Goal: Task Accomplishment & Management: Manage account settings

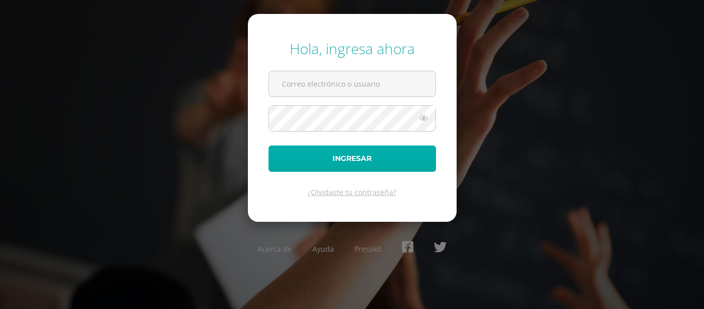
type input "[EMAIL_ADDRESS][DOMAIN_NAME]"
click at [359, 152] on button "Ingresar" at bounding box center [351, 158] width 167 height 26
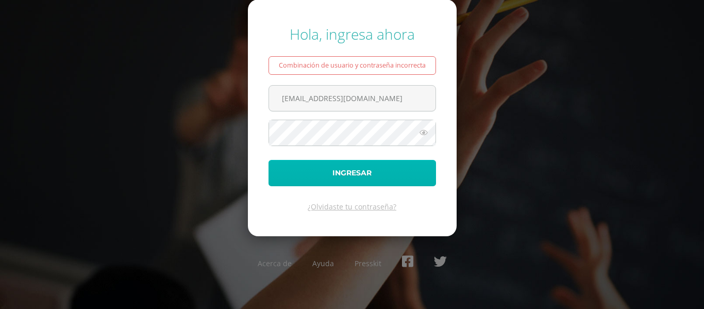
click at [357, 173] on button "Ingresar" at bounding box center [351, 173] width 167 height 26
click at [357, 171] on button "Ingresar" at bounding box center [351, 173] width 167 height 26
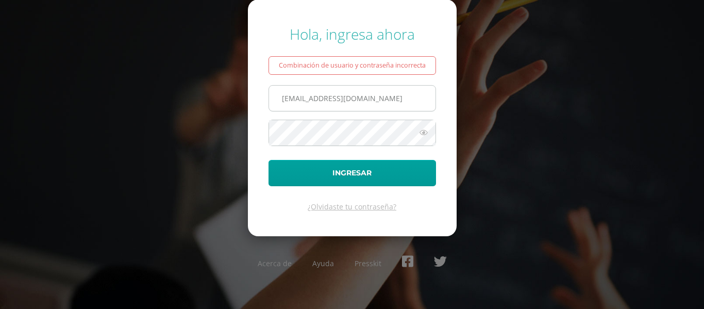
click at [382, 96] on input "[EMAIL_ADDRESS][DOMAIN_NAME]" at bounding box center [352, 98] width 166 height 25
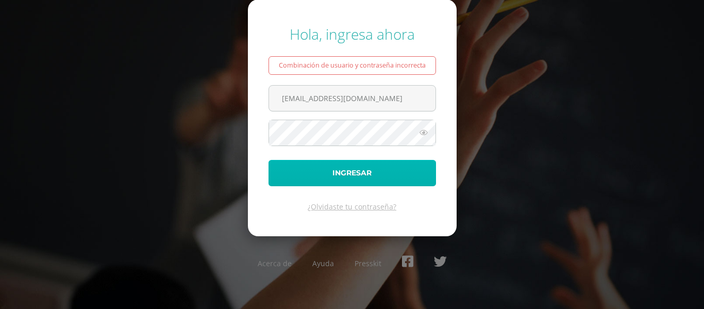
click at [360, 168] on button "Ingresar" at bounding box center [351, 173] width 167 height 26
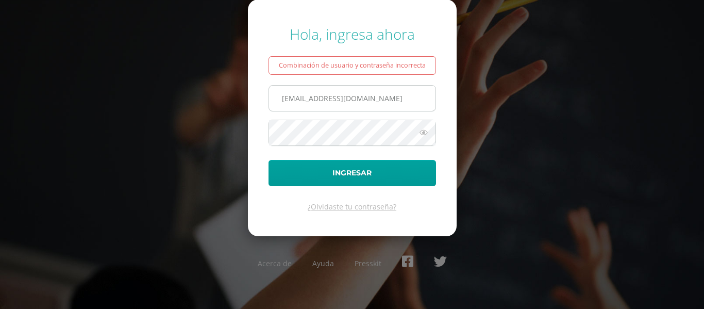
click at [400, 100] on input "[EMAIL_ADDRESS][DOMAIN_NAME]" at bounding box center [352, 98] width 166 height 25
type input "marjorye@cig.edu.gt"
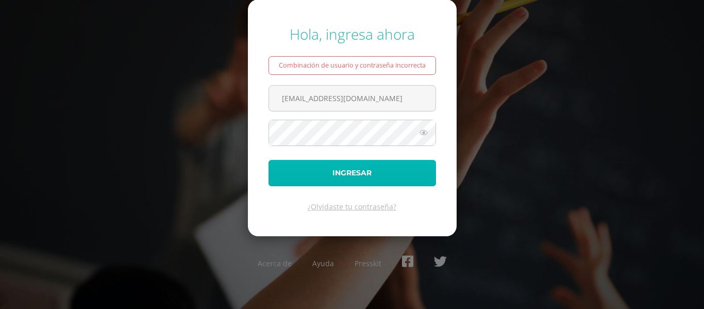
click at [391, 175] on button "Ingresar" at bounding box center [351, 173] width 167 height 26
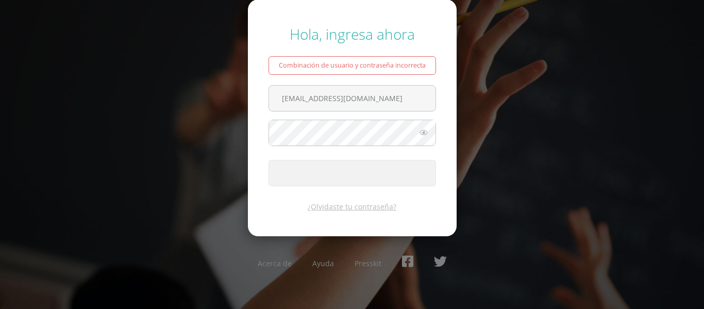
click at [391, 175] on button "Ingresar" at bounding box center [351, 173] width 167 height 26
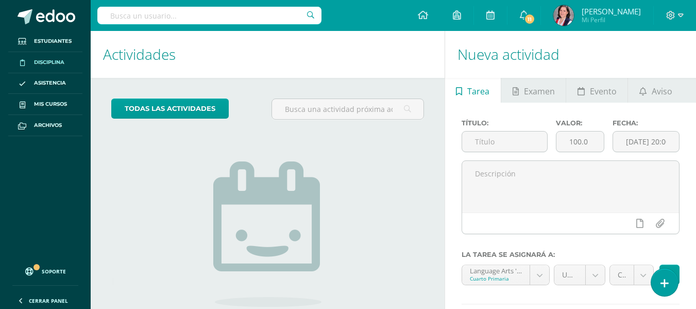
click at [40, 64] on span "Disciplina" at bounding box center [49, 62] width 30 height 8
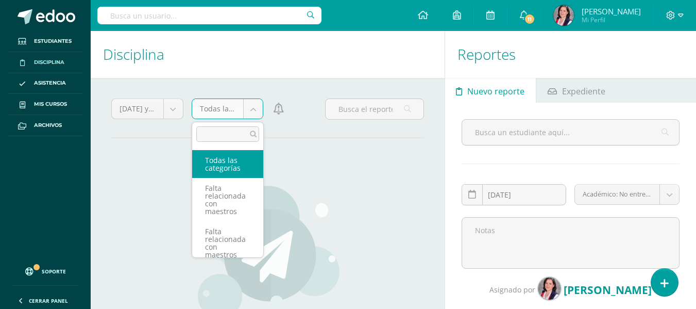
click at [258, 111] on body "Estudiantes Disciplina Asistencia Mis cursos Archivos Soporte Ayuda Reportar un…" at bounding box center [348, 154] width 696 height 309
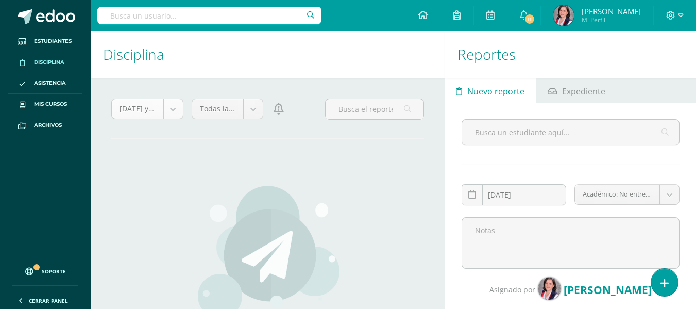
click at [173, 110] on body "Estudiantes Disciplina Asistencia Mis cursos Archivos Soporte Ayuda Reportar un…" at bounding box center [348, 154] width 696 height 309
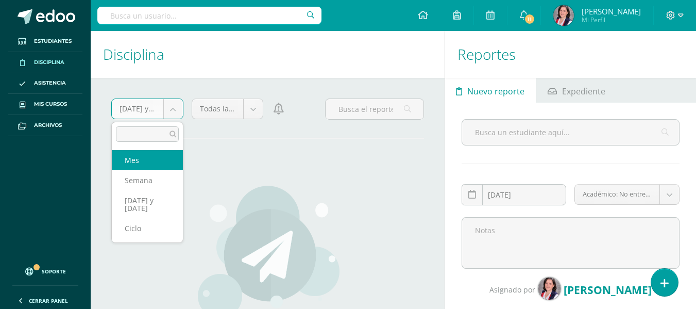
select select "month"
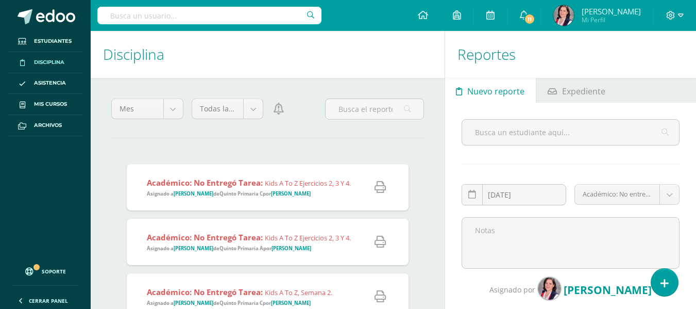
click at [632, 14] on span "[PERSON_NAME]" at bounding box center [611, 11] width 59 height 10
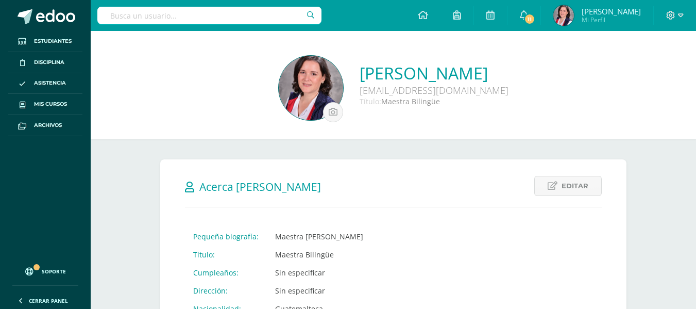
click at [626, 20] on span "Mi Perfil" at bounding box center [611, 19] width 59 height 9
click at [675, 19] on span at bounding box center [675, 15] width 18 height 11
click at [633, 70] on span "Cerrar sesión" at bounding box center [648, 70] width 46 height 10
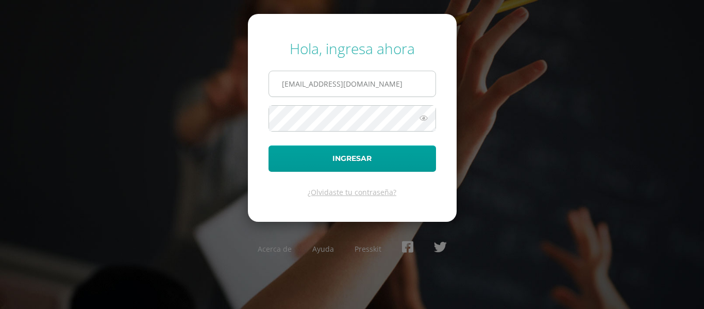
click at [389, 88] on input "marjorye@cig.edu.gt" at bounding box center [352, 83] width 166 height 25
type input "[EMAIL_ADDRESS][DOMAIN_NAME]"
click at [421, 117] on icon at bounding box center [423, 118] width 13 height 12
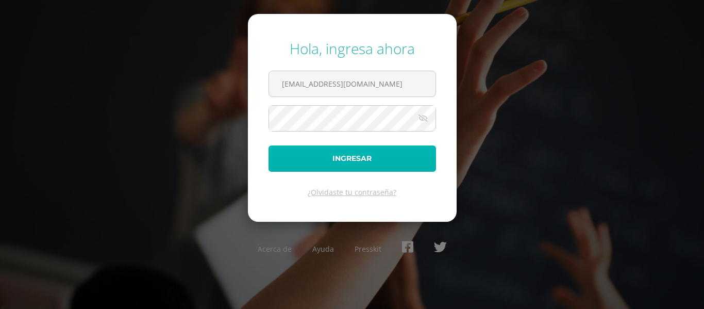
click at [350, 157] on button "Ingresar" at bounding box center [351, 158] width 167 height 26
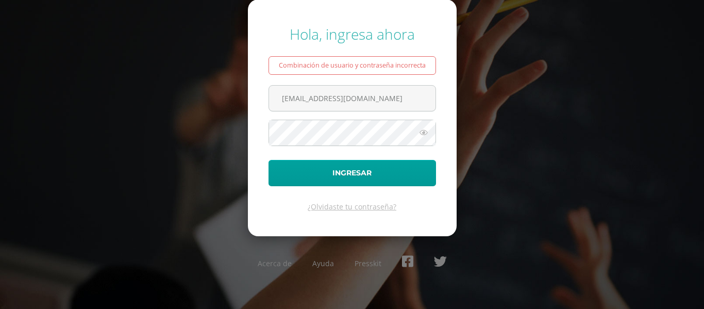
click at [429, 130] on icon at bounding box center [423, 132] width 13 height 12
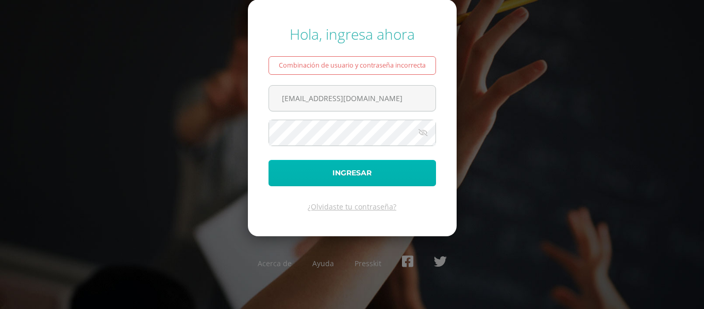
click at [307, 172] on button "Ingresar" at bounding box center [351, 173] width 167 height 26
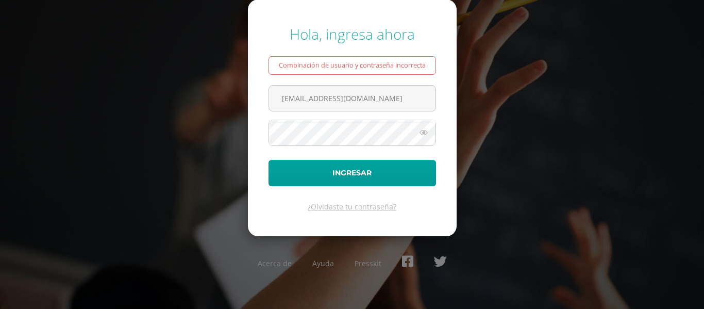
click at [423, 130] on icon at bounding box center [423, 132] width 13 height 12
click at [397, 98] on input "[EMAIL_ADDRESS][DOMAIN_NAME]" at bounding box center [352, 98] width 166 height 25
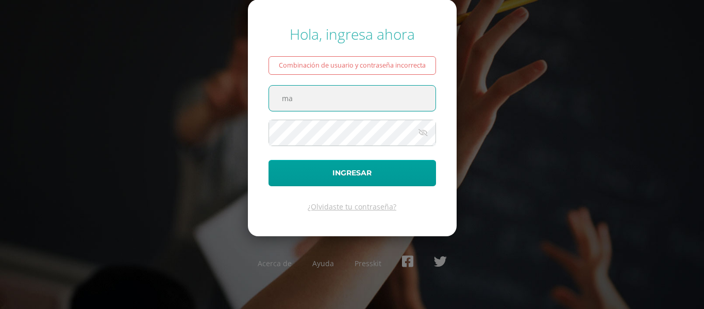
type input "m"
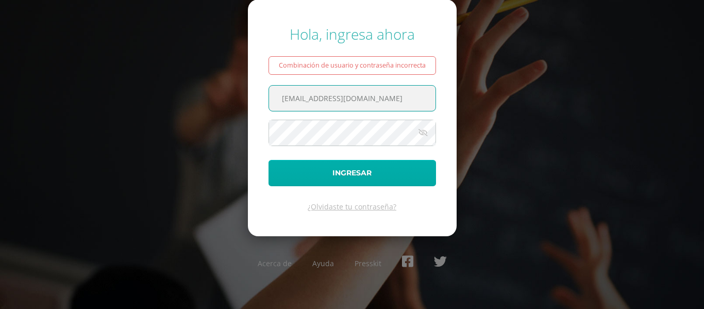
type input "[EMAIL_ADDRESS][DOMAIN_NAME]"
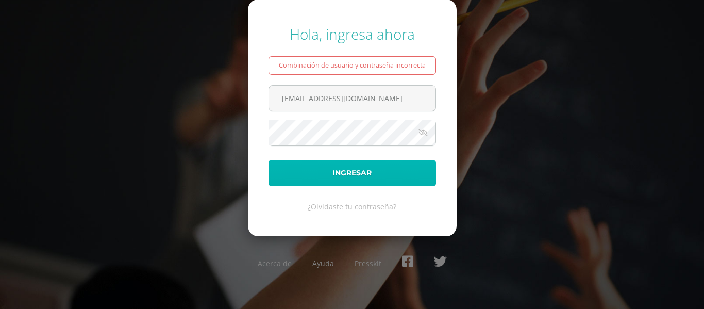
click at [346, 173] on button "Ingresar" at bounding box center [351, 173] width 167 height 26
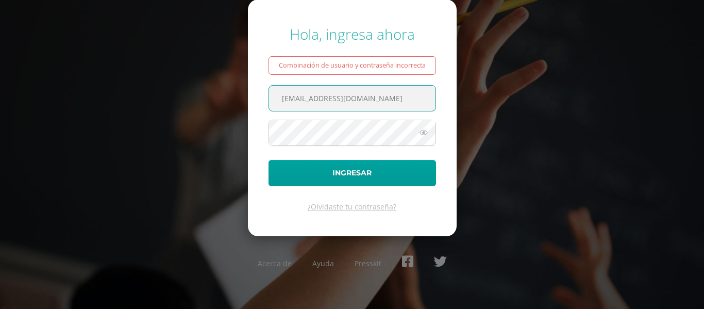
click at [375, 107] on input "[EMAIL_ADDRESS][DOMAIN_NAME]" at bounding box center [352, 98] width 166 height 25
type input "marelaine77@yahoo.com"
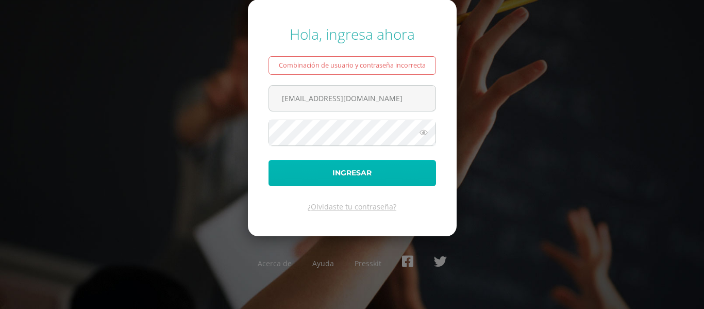
click at [359, 172] on button "Ingresar" at bounding box center [351, 173] width 167 height 26
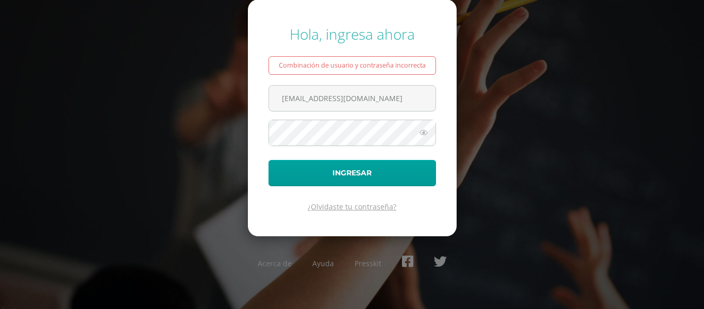
click at [359, 207] on link "¿Olvidaste tu contraseña?" at bounding box center [352, 206] width 89 height 10
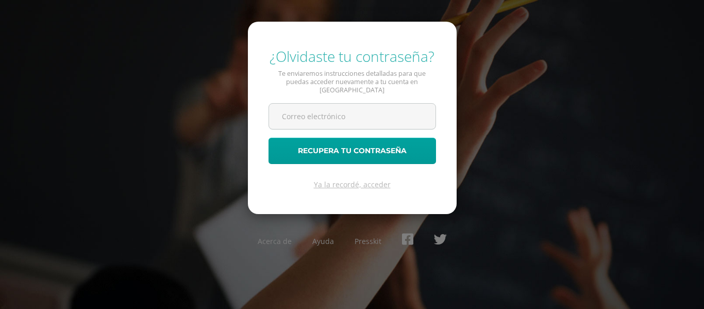
type input "[EMAIL_ADDRESS][DOMAIN_NAME]"
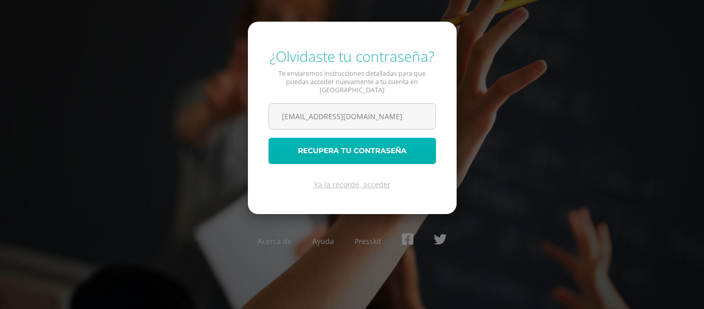
click at [346, 144] on button "Recupera tu contraseña" at bounding box center [351, 151] width 167 height 26
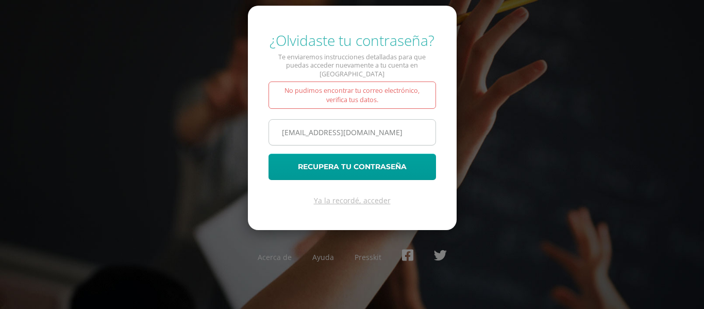
click at [340, 130] on input "marelaine77@yahoo.com" at bounding box center [352, 132] width 166 height 25
drag, startPoint x: 393, startPoint y: 125, endPoint x: 243, endPoint y: 145, distance: 151.3
click at [243, 145] on div "¿Olvidaste tu contraseña? Te enviaremos instrucciones detalladas para que pueda…" at bounding box center [352, 154] width 665 height 265
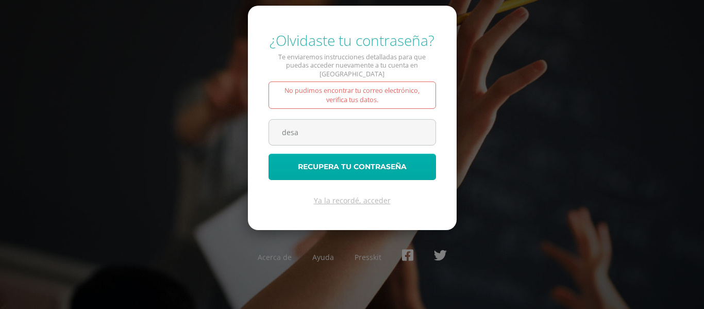
type input "[EMAIL_ADDRESS][DOMAIN_NAME]"
click at [341, 164] on button "Recupera tu contraseña" at bounding box center [351, 167] width 167 height 26
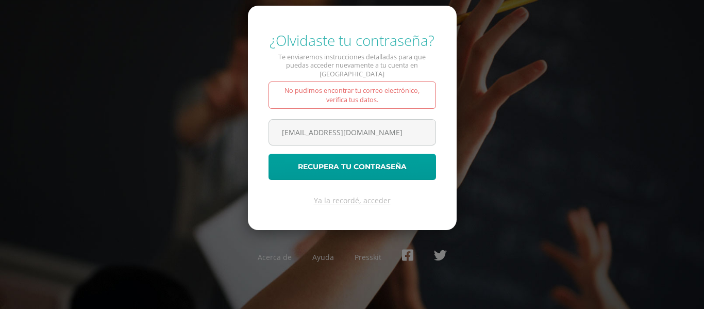
click at [467, 115] on div "¿Olvidaste tu contraseña? Te enviaremos instrucciones detalladas para que pueda…" at bounding box center [352, 154] width 665 height 265
click at [370, 196] on link "Ya la recordé, acceder" at bounding box center [352, 200] width 77 height 10
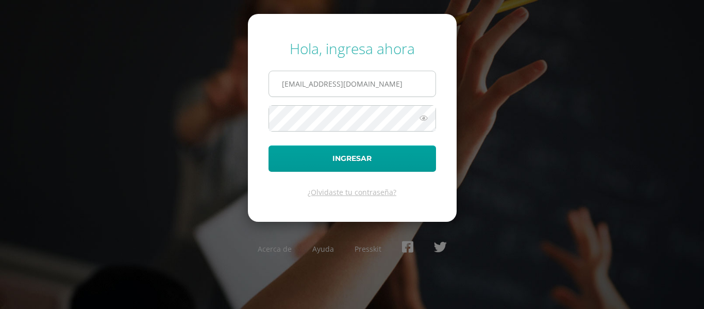
click at [383, 79] on input "marjorye@cig.edu.gt" at bounding box center [352, 83] width 166 height 25
type input "[EMAIL_ADDRESS][DOMAIN_NAME]"
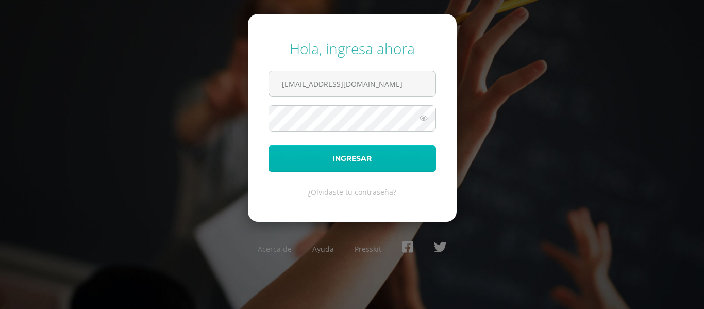
click at [359, 167] on button "Ingresar" at bounding box center [351, 158] width 167 height 26
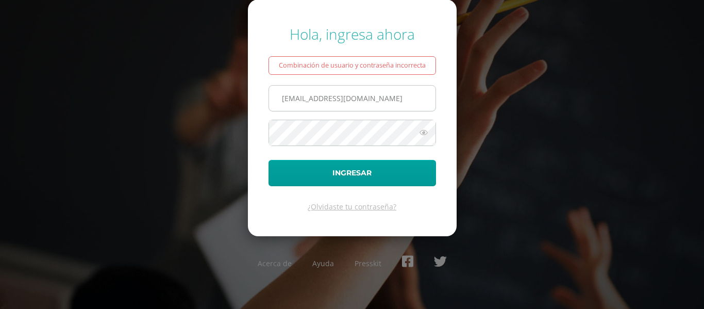
click at [363, 95] on input "[EMAIL_ADDRESS][DOMAIN_NAME]" at bounding box center [352, 98] width 166 height 25
type input "m"
type input "[EMAIL_ADDRESS][DOMAIN_NAME]"
click at [426, 132] on icon at bounding box center [423, 132] width 13 height 12
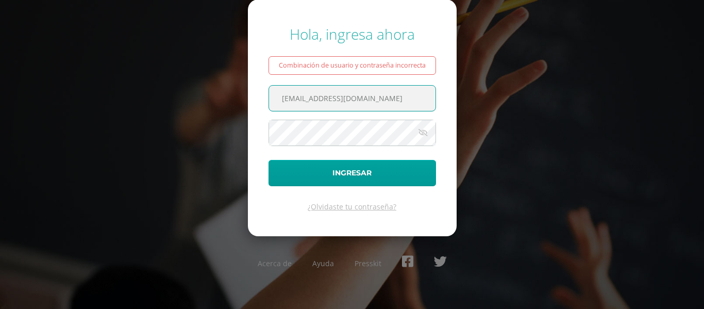
drag, startPoint x: 372, startPoint y: 98, endPoint x: 264, endPoint y: 122, distance: 110.8
click at [264, 122] on form "Hola, ingresa ahora Combinación de usuario y contraseña incorrecta [EMAIL_ADDRE…" at bounding box center [352, 117] width 209 height 236
click at [332, 200] on form "Hola, ingresa ahora Combinación de usuario y contraseña incorrecta [EMAIL_ADDRE…" at bounding box center [352, 117] width 209 height 236
click at [334, 209] on link "¿Olvidaste tu contraseña?" at bounding box center [352, 206] width 89 height 10
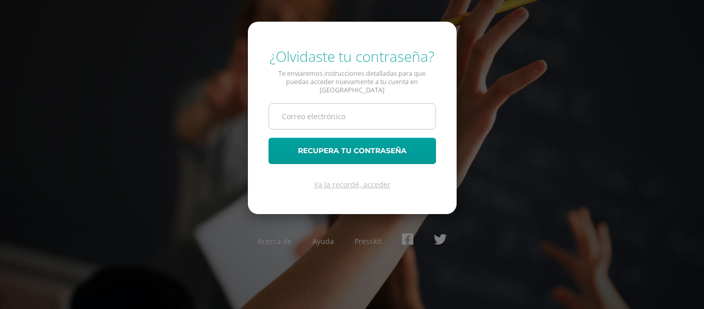
click at [327, 116] on input "text" at bounding box center [352, 116] width 166 height 25
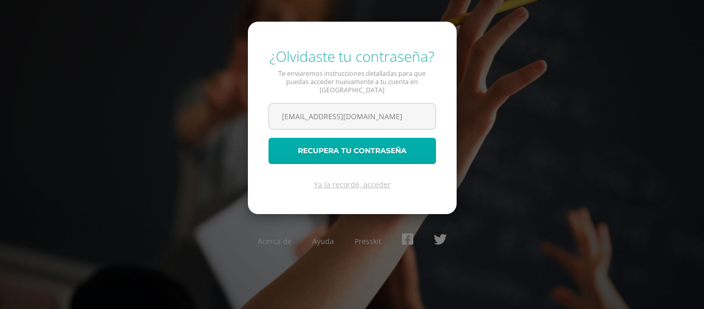
type input "[EMAIL_ADDRESS][DOMAIN_NAME]"
click at [325, 145] on button "Recupera tu contraseña" at bounding box center [351, 151] width 167 height 26
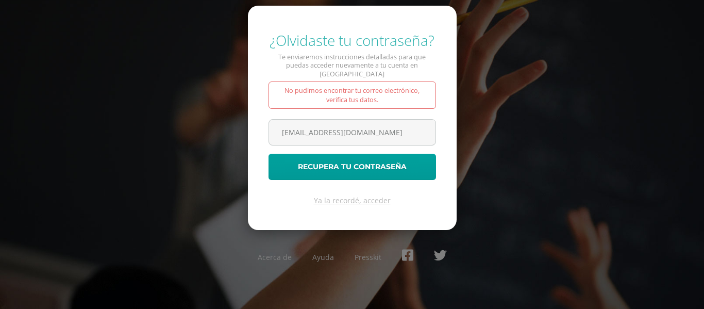
click at [445, 137] on form "¿Olvidaste tu contraseña? Te enviaremos instrucciones detalladas para que pueda…" at bounding box center [352, 118] width 209 height 225
